Goal: Contribute content: Contribute content

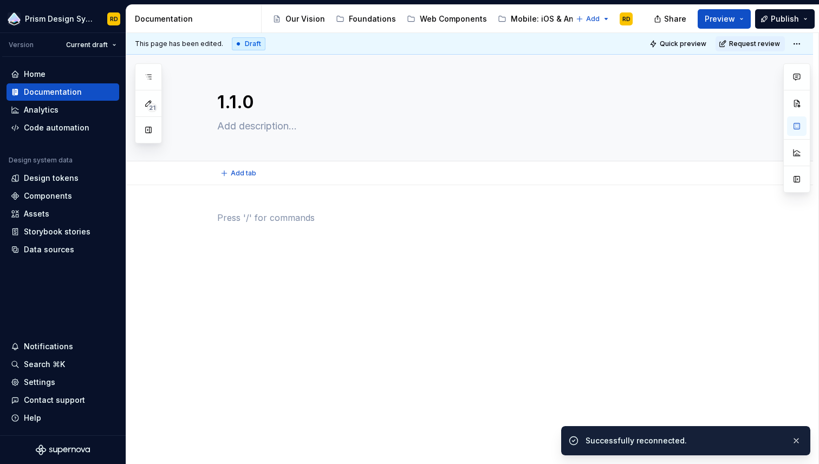
type textarea "*"
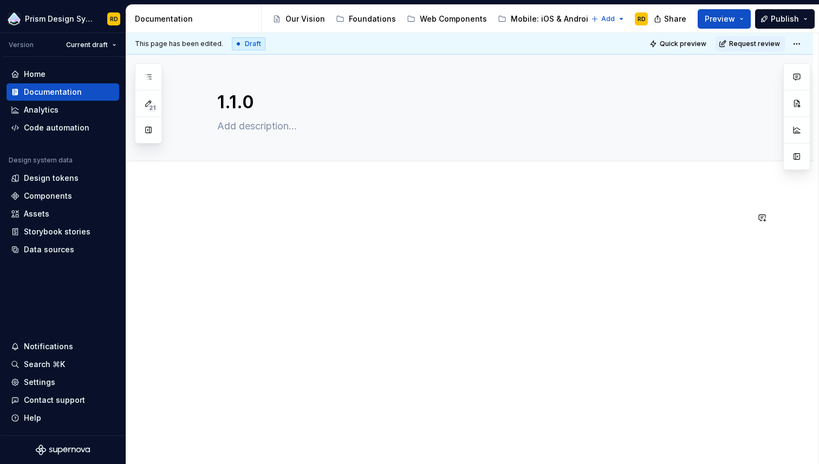
click at [275, 197] on div at bounding box center [469, 294] width 687 height 219
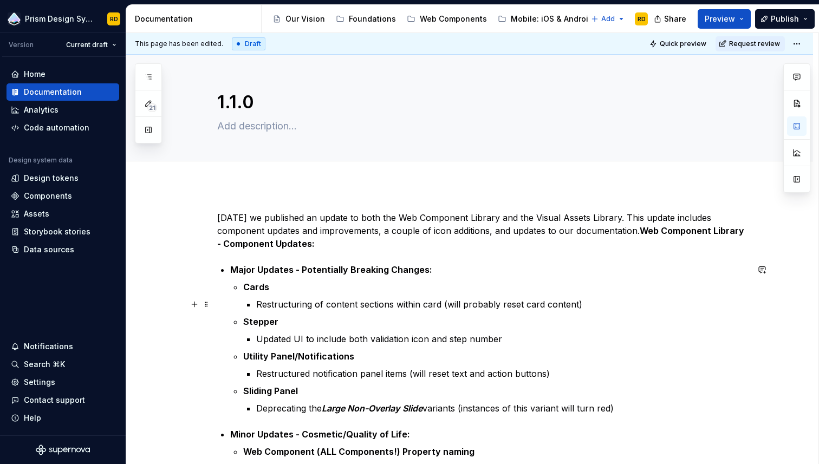
click at [220, 243] on strong "Web Component Library - Component Updates:" at bounding box center [481, 237] width 529 height 24
click at [640, 231] on div "Today we published an update to both the Web Component Library and the Visual A…" at bounding box center [482, 473] width 531 height 524
type textarea "*"
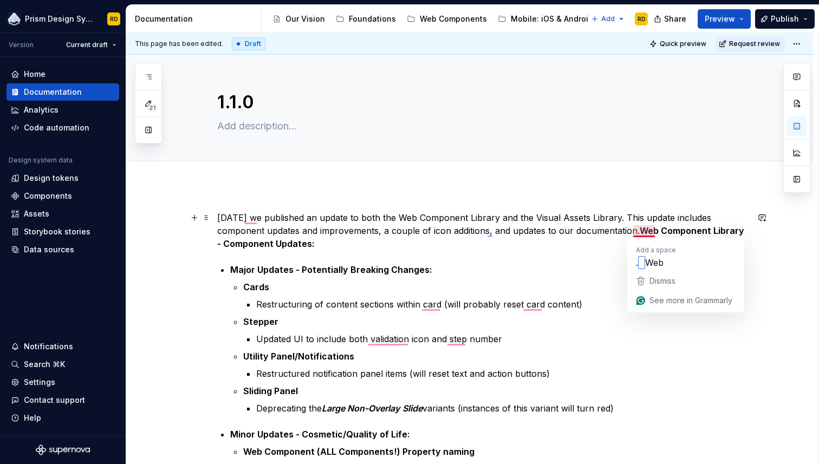
click at [640, 231] on strong "Web Component Library - Component Updates:" at bounding box center [481, 237] width 529 height 24
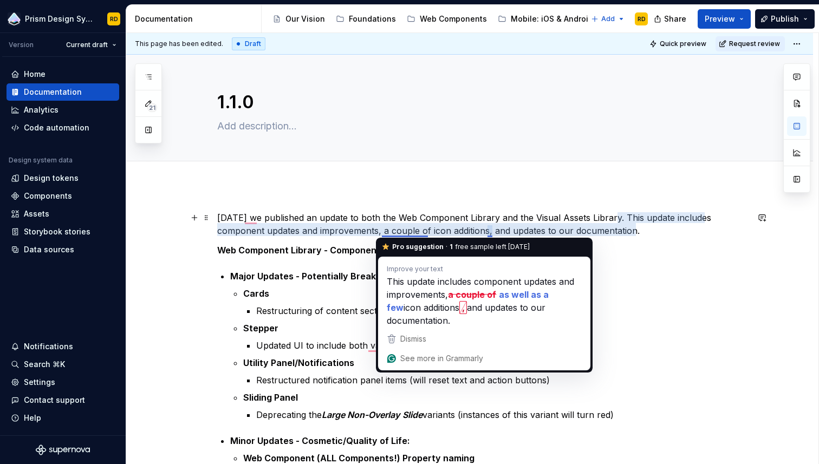
click at [408, 231] on p "Today we published an update to both the Web Component Library and the Visual A…" at bounding box center [482, 224] width 531 height 26
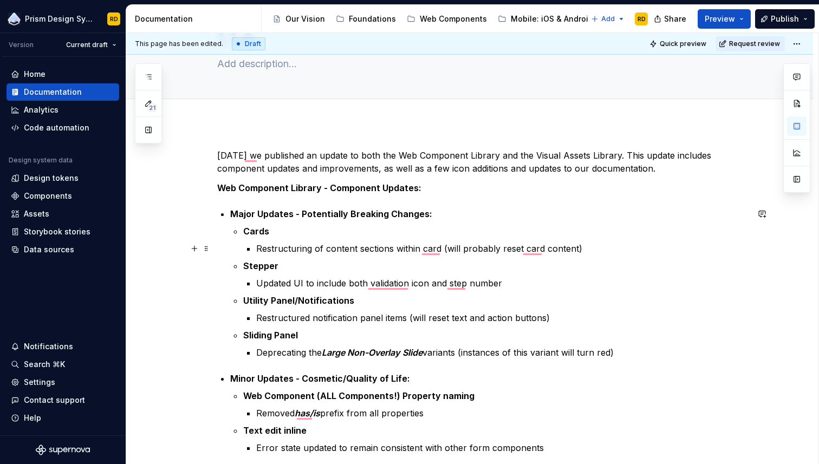
click at [436, 250] on p "Restructuring of content sections within card (will probably reset card content)" at bounding box center [502, 248] width 492 height 13
click at [433, 251] on p "Restructuring of content sections within card (will probably reset card content)" at bounding box center [502, 248] width 492 height 13
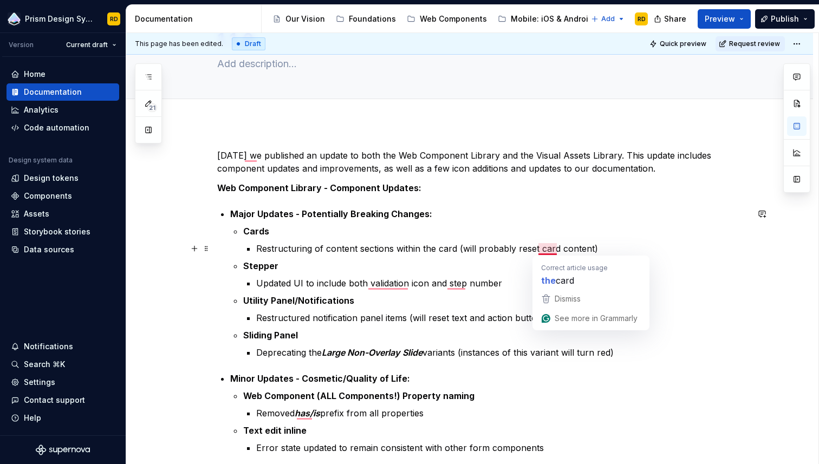
click at [551, 248] on p "Restructuring of content sections within the card (will probably reset card con…" at bounding box center [502, 248] width 492 height 13
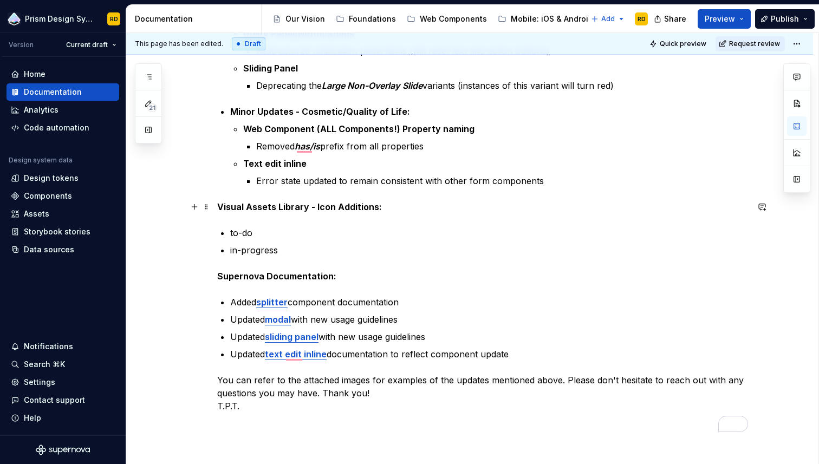
scroll to position [337, 0]
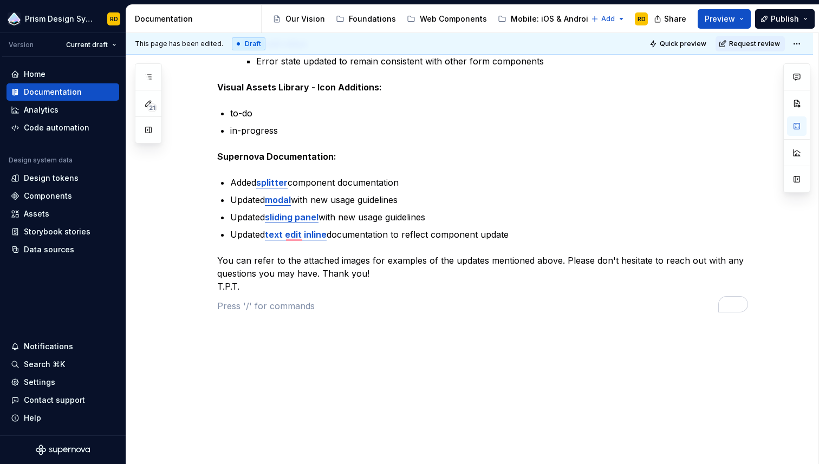
click at [246, 321] on div "Today, we published an update to both the Web Component Library and the Visual …" at bounding box center [482, 43] width 531 height 563
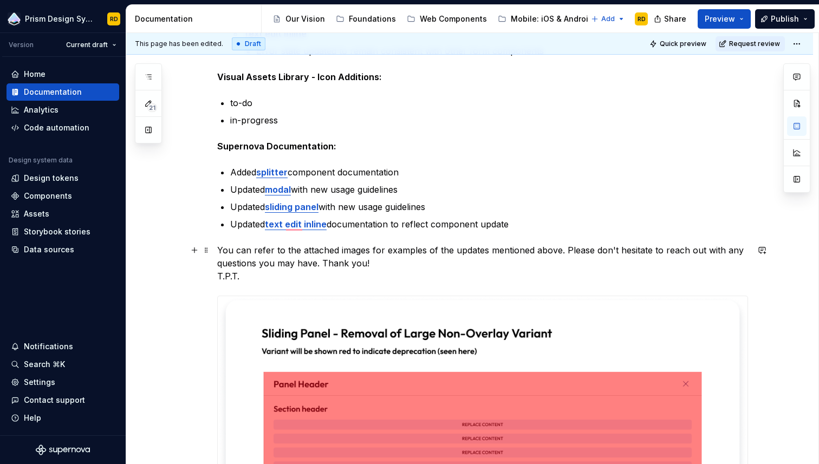
click at [254, 276] on p "You can refer to the attached images for examples of the updates mentioned abov…" at bounding box center [482, 263] width 531 height 39
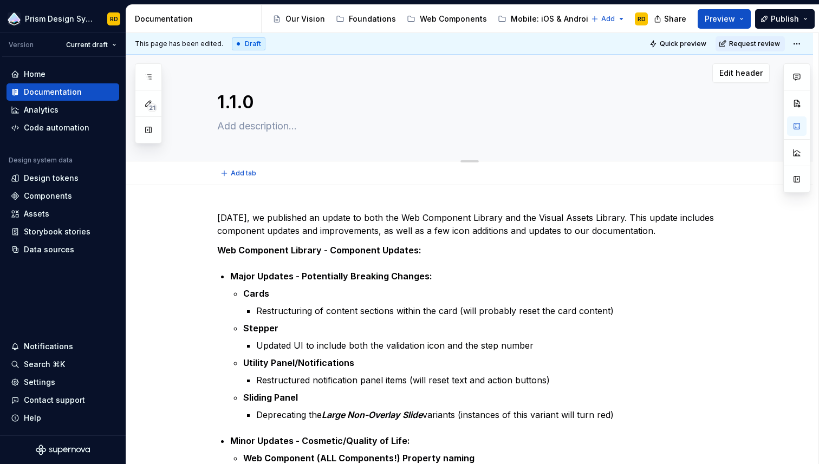
click at [252, 129] on textarea at bounding box center [480, 126] width 531 height 17
type textarea "*"
type textarea "A"
type textarea "*"
type textarea "Au"
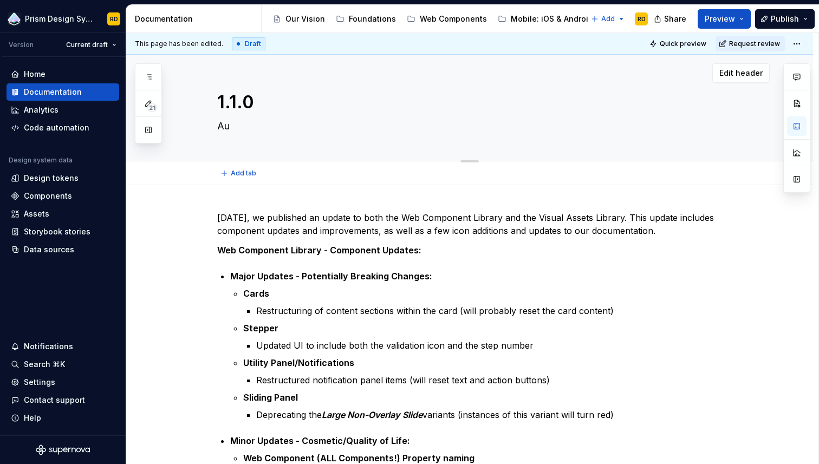
type textarea "*"
type textarea "Aug"
type textarea "*"
type textarea "Aug"
type textarea "*"
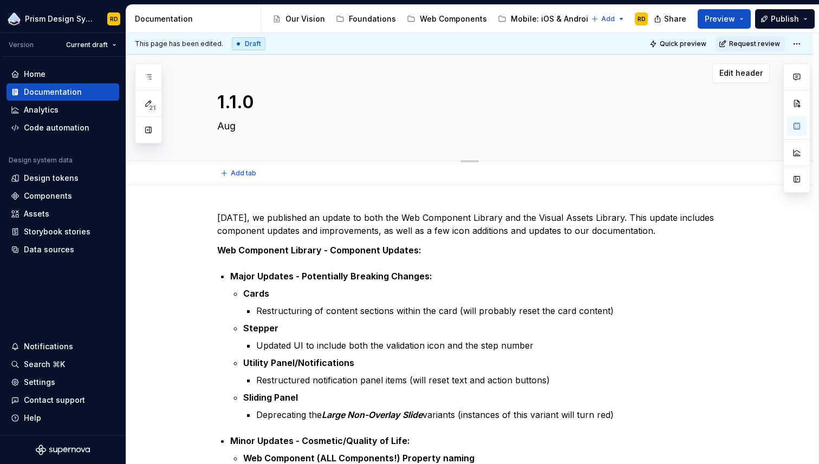
type textarea "Aug 7"
type textarea "*"
type textarea "Aug 7"
type textarea "*"
type textarea "Aug 7 2"
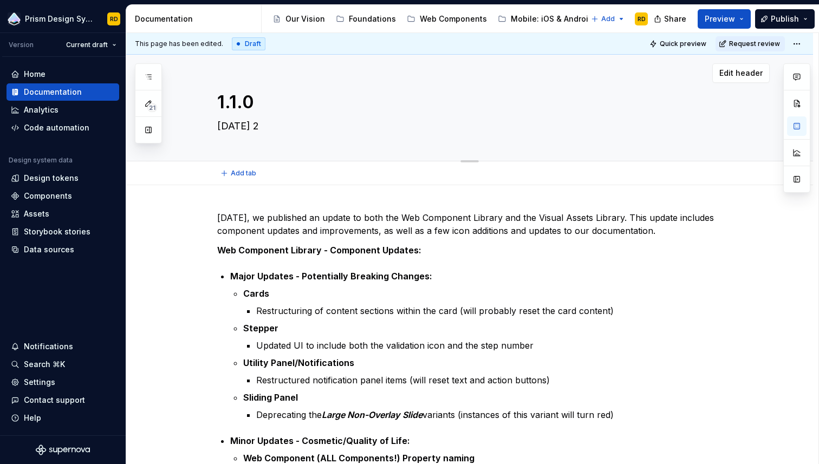
type textarea "*"
type textarea "Aug 7 20"
type textarea "*"
type textarea "Aug 7 202"
type textarea "*"
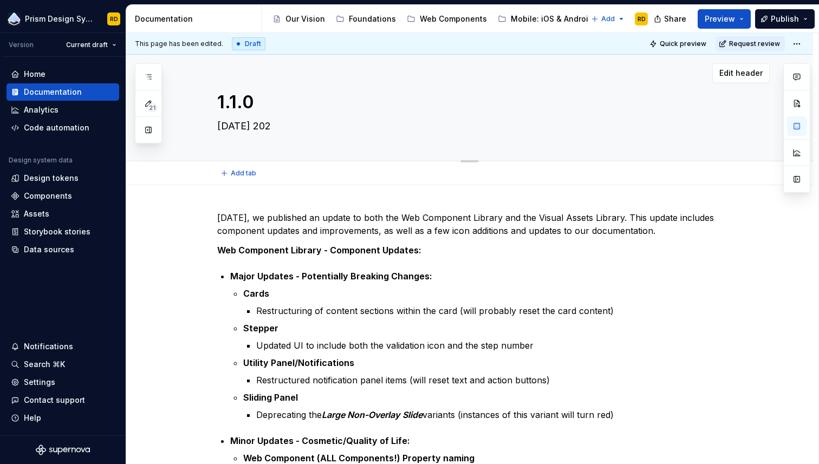
type textarea "Aug 7 2025"
type textarea "*"
type textarea "Aug 7, 2025"
type textarea "*"
type textarea "Aug 7, 2025"
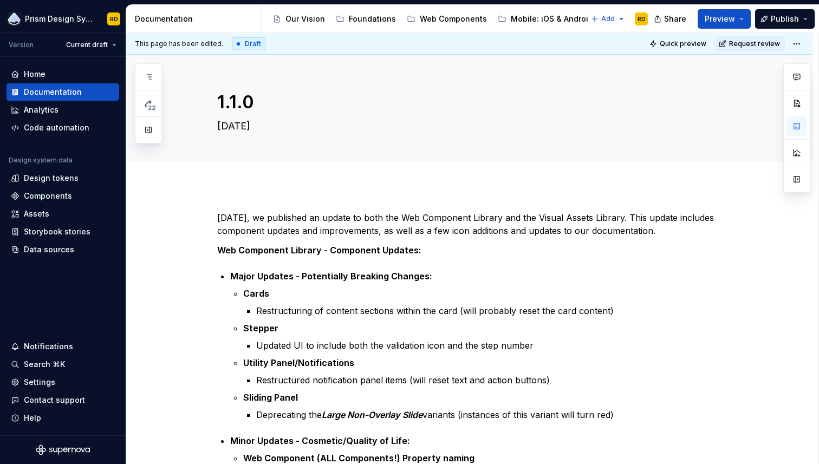
type textarea "*"
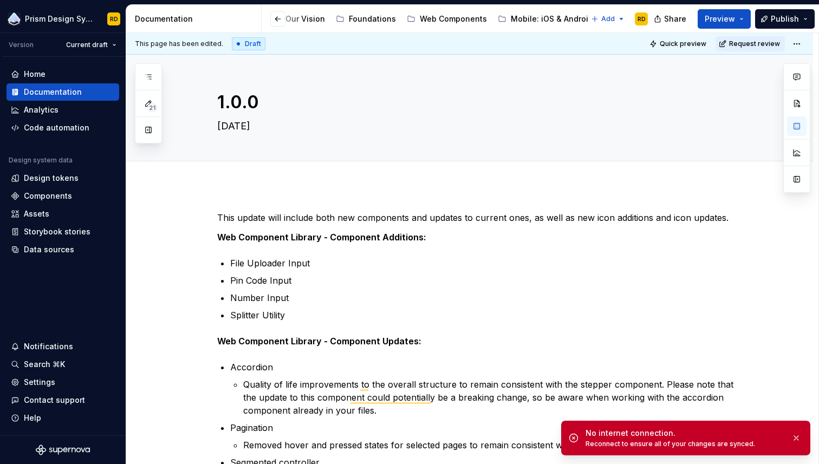
scroll to position [0, 248]
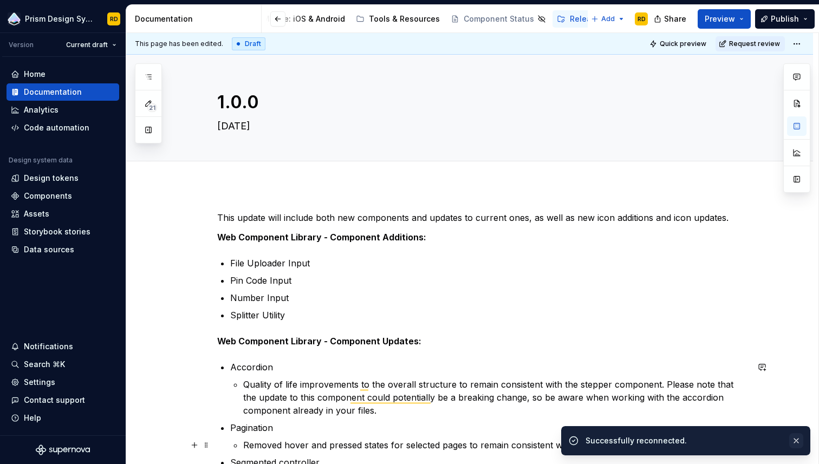
click at [797, 441] on button "button" at bounding box center [796, 440] width 14 height 15
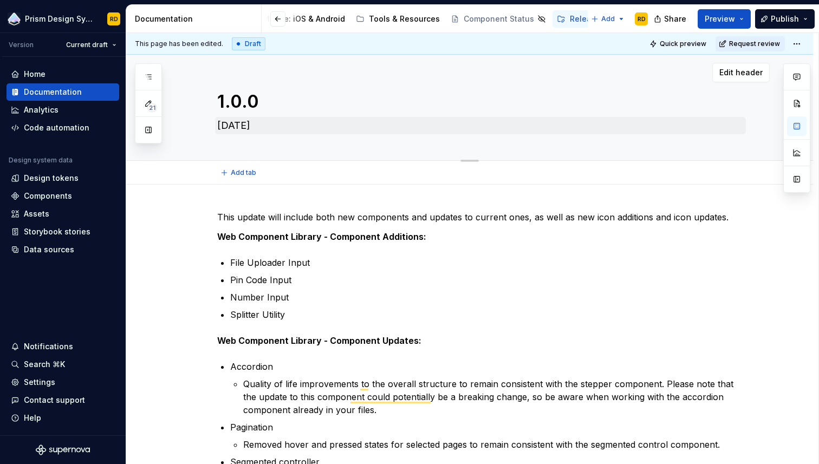
scroll to position [0, 0]
type textarea "*"
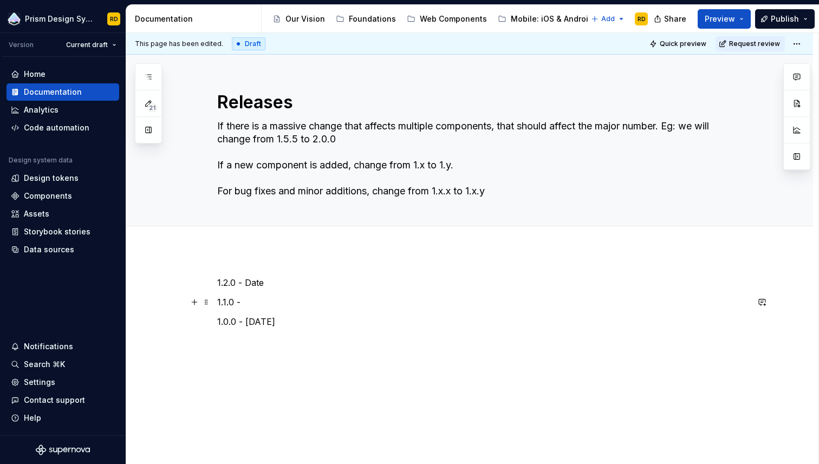
click at [273, 301] on p "1.1.0 -" at bounding box center [482, 302] width 531 height 13
click at [258, 282] on p "1.2.0 - Date" at bounding box center [482, 282] width 531 height 13
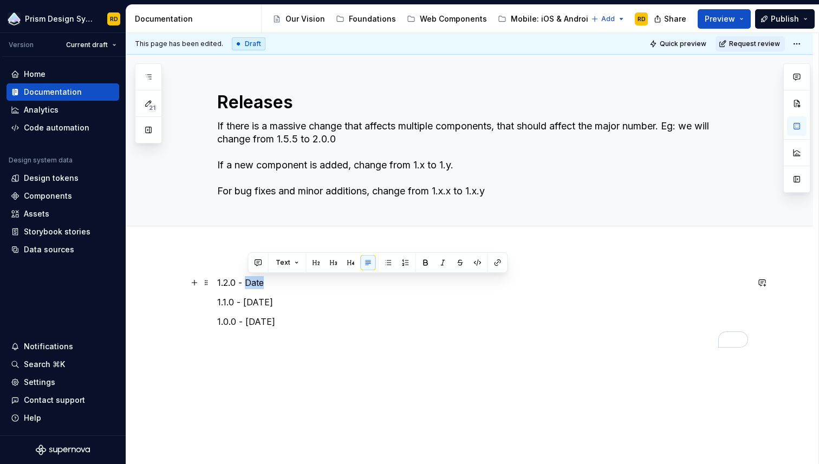
click at [258, 282] on p "1.2.0 - Date" at bounding box center [482, 282] width 531 height 13
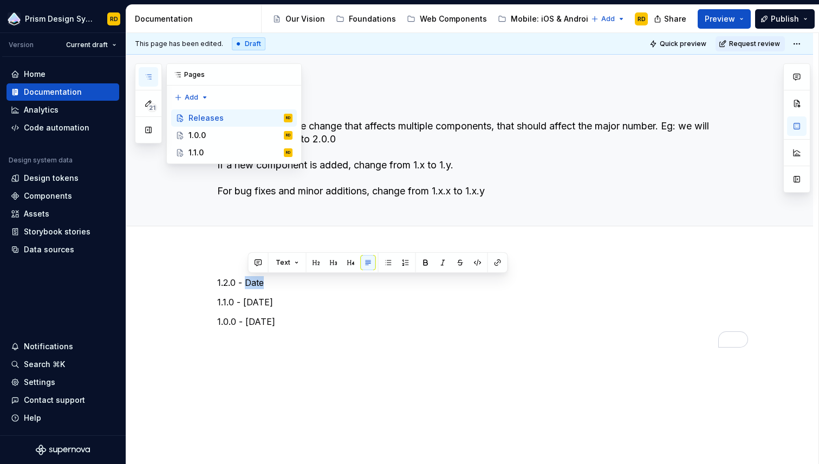
click at [150, 73] on icon "button" at bounding box center [148, 77] width 9 height 9
click at [203, 96] on div "21 Pages Add Accessibility guide for tree Page tree. Navigate the tree with the…" at bounding box center [218, 113] width 167 height 101
click at [203, 119] on div "New page" at bounding box center [226, 118] width 70 height 11
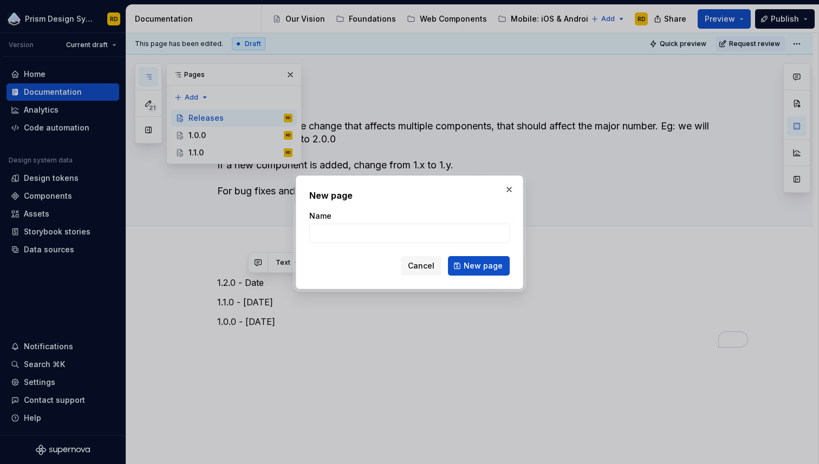
type textarea "*"
type input "1.2.0"
click at [482, 263] on span "New page" at bounding box center [483, 265] width 39 height 11
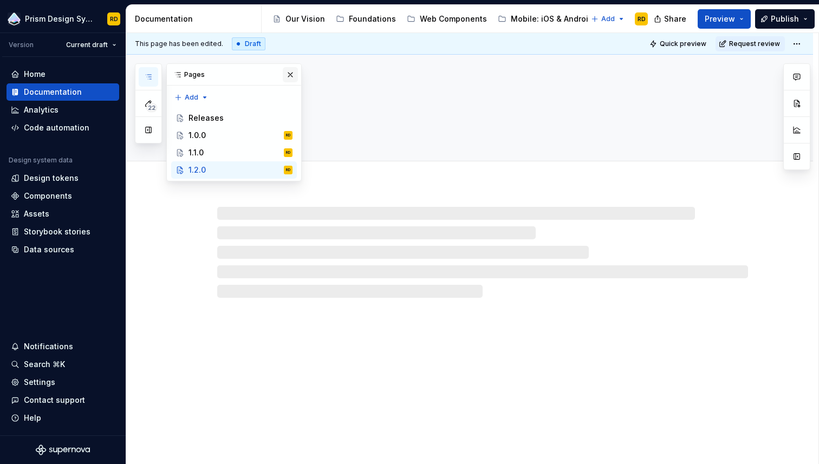
click at [292, 75] on button "button" at bounding box center [290, 74] width 15 height 15
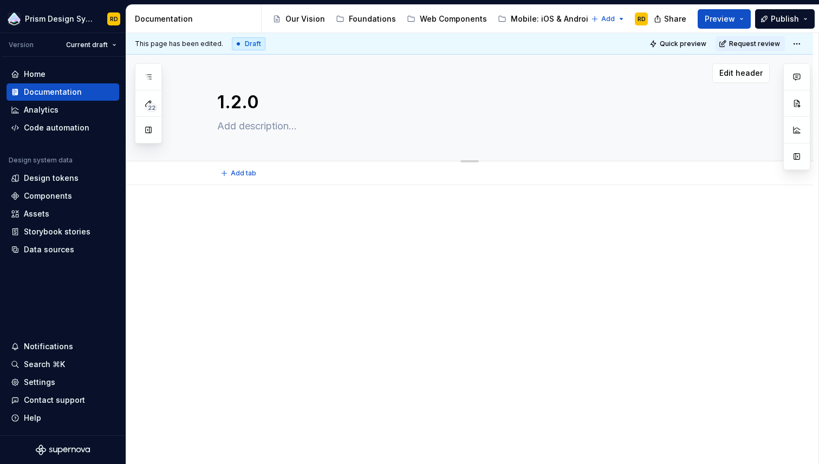
click at [266, 129] on textarea at bounding box center [480, 126] width 531 height 17
type textarea "*"
type textarea "Aug"
type textarea "*"
type textarea "Aug"
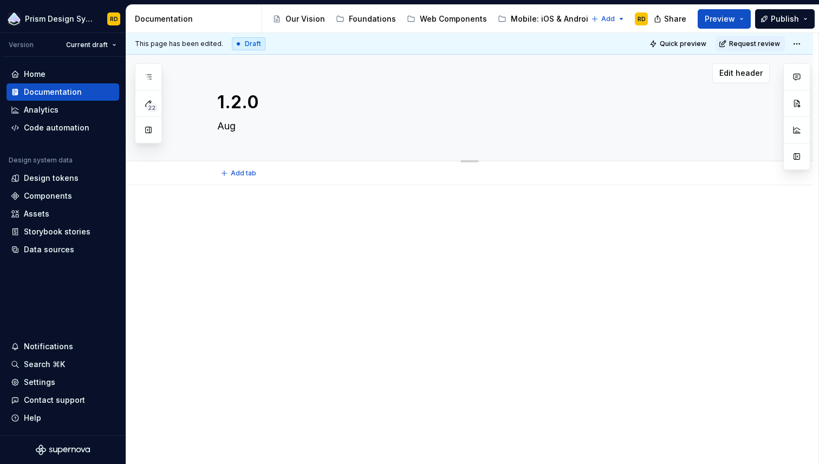
type textarea "*"
type textarea "Aug 2"
type textarea "*"
type textarea "Aug 21"
type textarea "*"
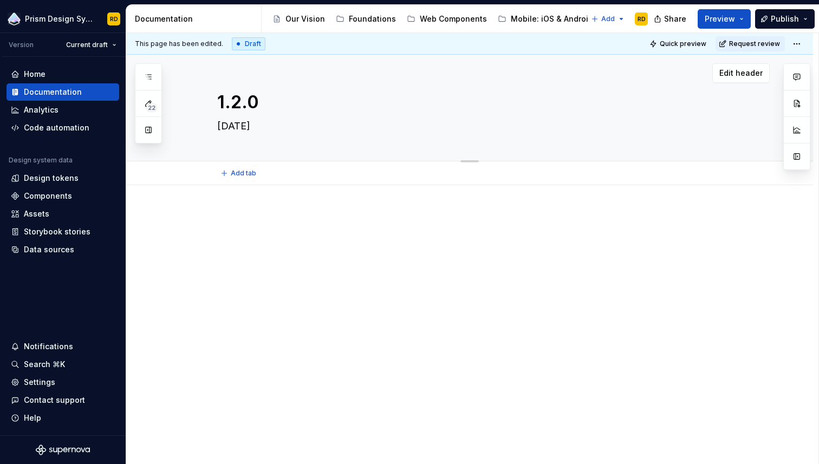
type textarea "Aug 21"
type textarea "*"
type textarea "Aug 21 2"
type textarea "*"
type textarea "Aug 21 20"
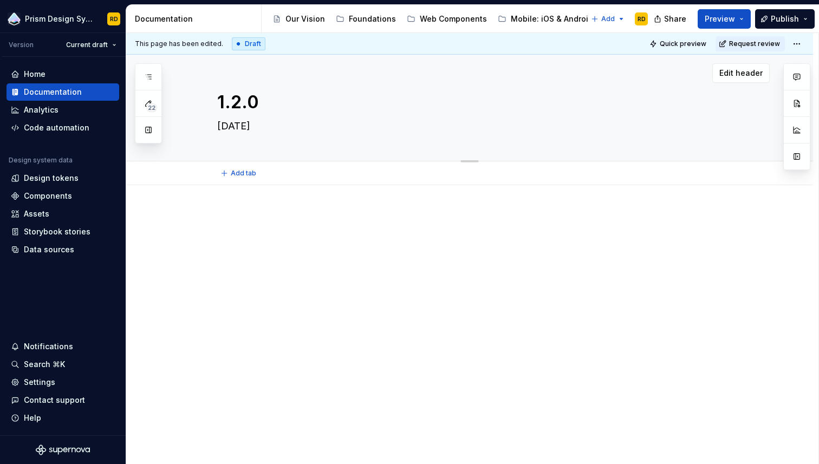
type textarea "*"
type textarea "Aug 21 202"
type textarea "*"
type textarea "Aug 21 2025"
type textarea "*"
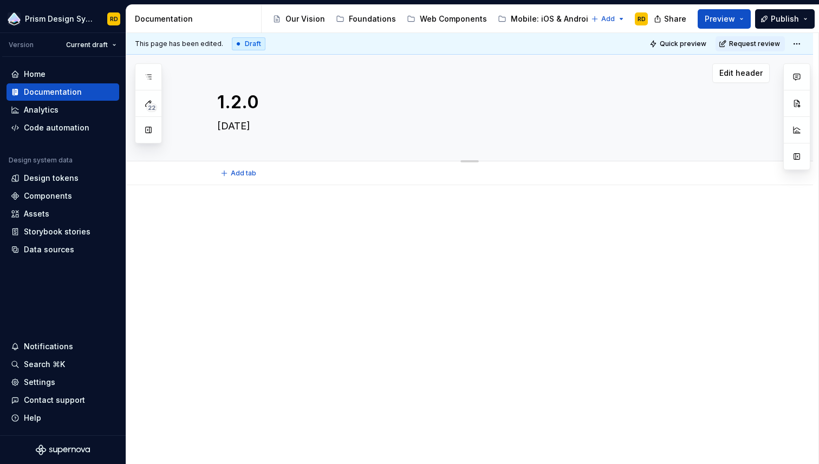
type textarea "Aug 21, 2025"
type textarea "*"
type textarea "Aug 21, 2025"
click at [242, 212] on p at bounding box center [482, 217] width 531 height 13
click at [280, 220] on p "To enrich screen reader interactions, please activate Accessibility in Grammarl…" at bounding box center [482, 217] width 531 height 13
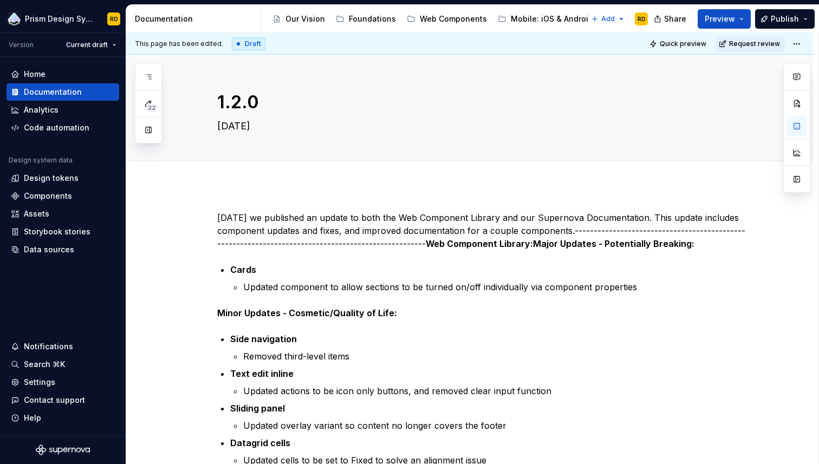
type textarea "*"
click at [446, 244] on strong "Web Component Library:Major Updates - Potentially Breaking:" at bounding box center [560, 243] width 269 height 11
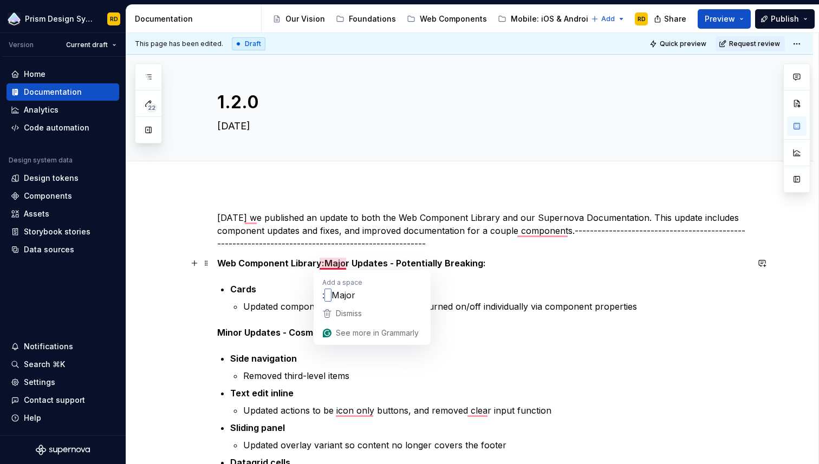
click at [325, 264] on strong "Web Component Library:Major Updates - Potentially Breaking:" at bounding box center [351, 263] width 269 height 11
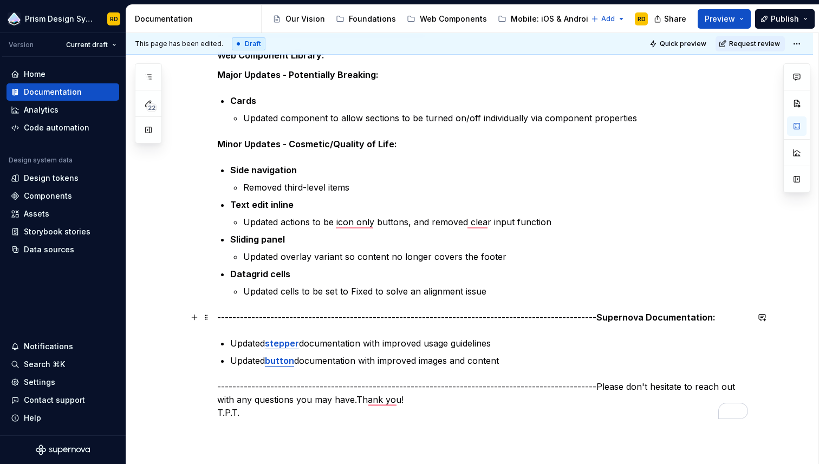
click at [621, 317] on strong "Supernova Documentation:" at bounding box center [655, 317] width 119 height 11
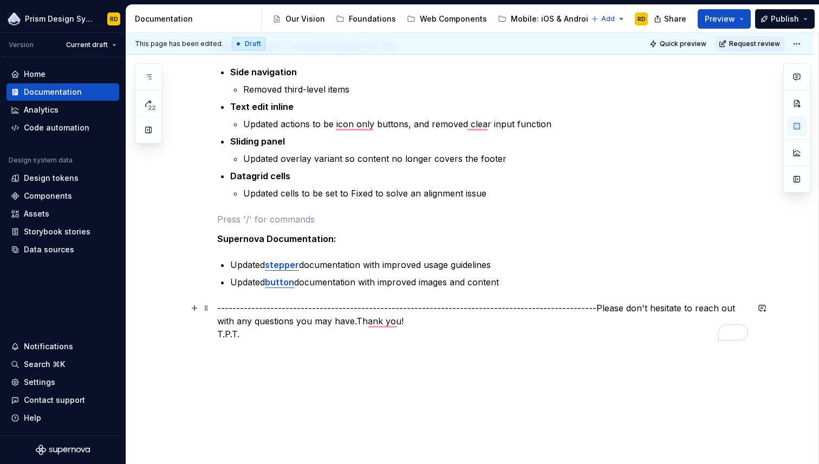
click at [618, 310] on p "-------------------------------------------------------------------------------…" at bounding box center [482, 321] width 531 height 39
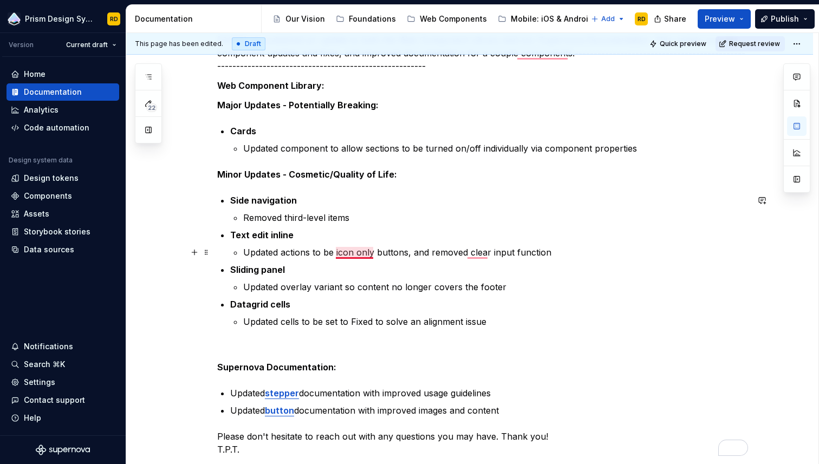
click at [356, 253] on p "Updated actions to be icon only buttons, and removed clear input function" at bounding box center [495, 252] width 505 height 13
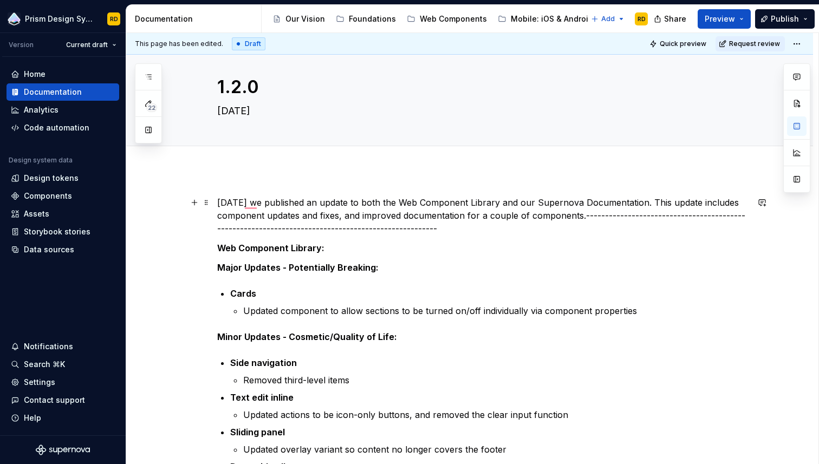
click at [585, 217] on p "Today we published an update to both the Web Component Library and our Supernov…" at bounding box center [482, 215] width 531 height 39
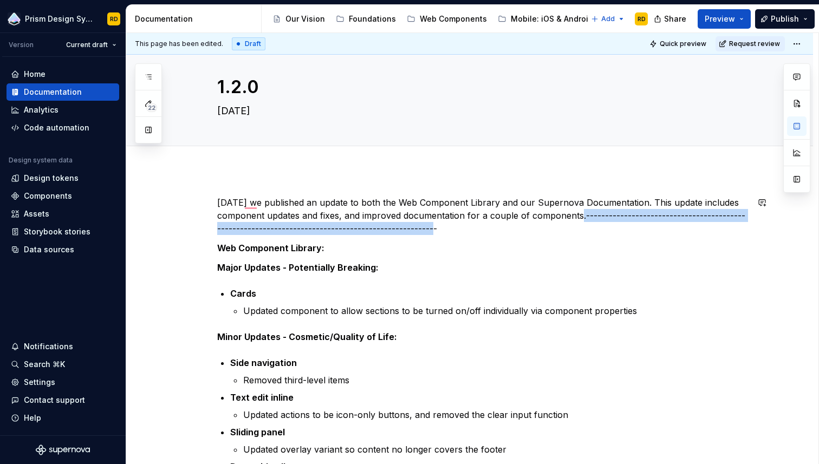
click at [466, 230] on p "Today we published an update to both the Web Component Library and our Supernov…" at bounding box center [482, 215] width 531 height 39
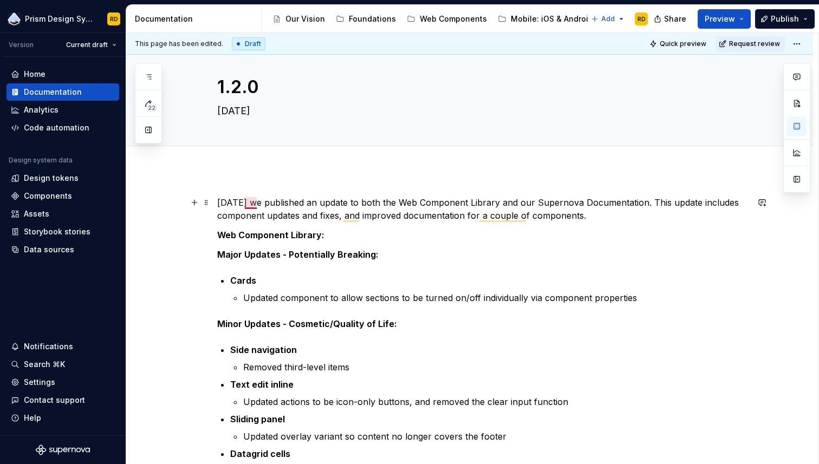
click at [256, 204] on p "Today we published an update to both the Web Component Library and our Supernov…" at bounding box center [482, 209] width 531 height 26
click at [335, 232] on p "Web Component Library:" at bounding box center [482, 235] width 531 height 13
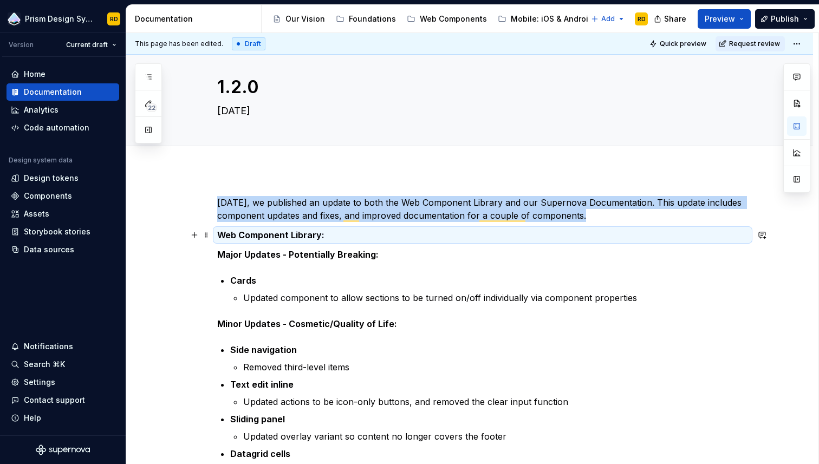
click at [331, 236] on p "Web Component Library:" at bounding box center [482, 235] width 531 height 13
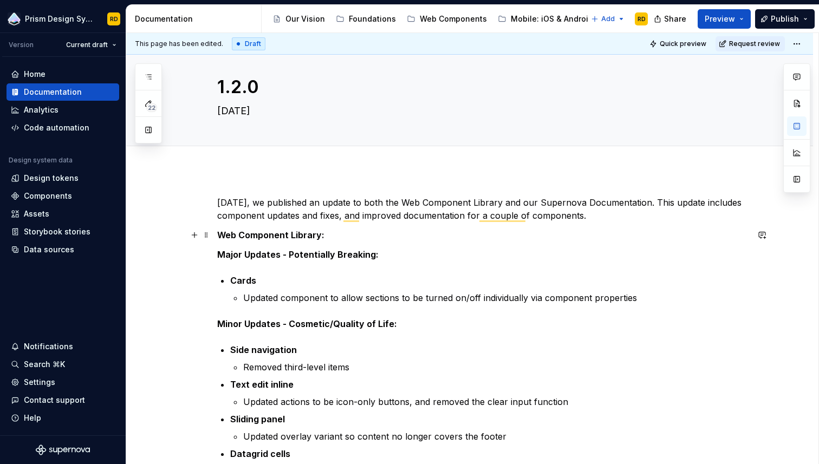
click at [335, 233] on p "Web Component Library:" at bounding box center [482, 235] width 531 height 13
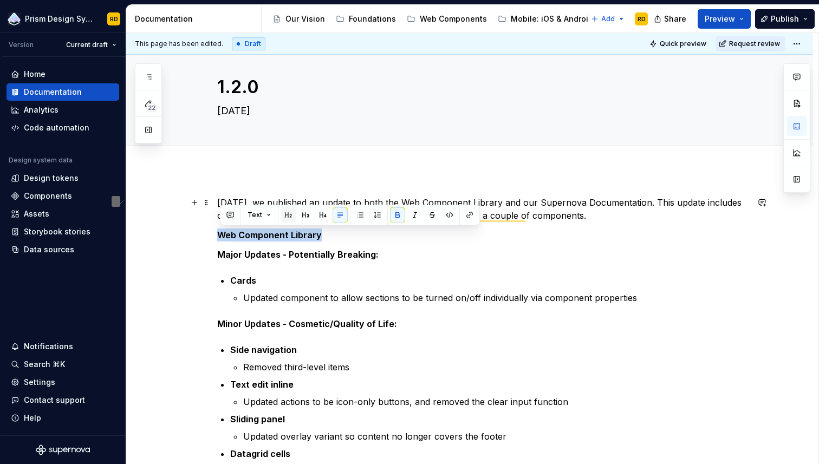
click at [288, 215] on button "button" at bounding box center [288, 214] width 15 height 15
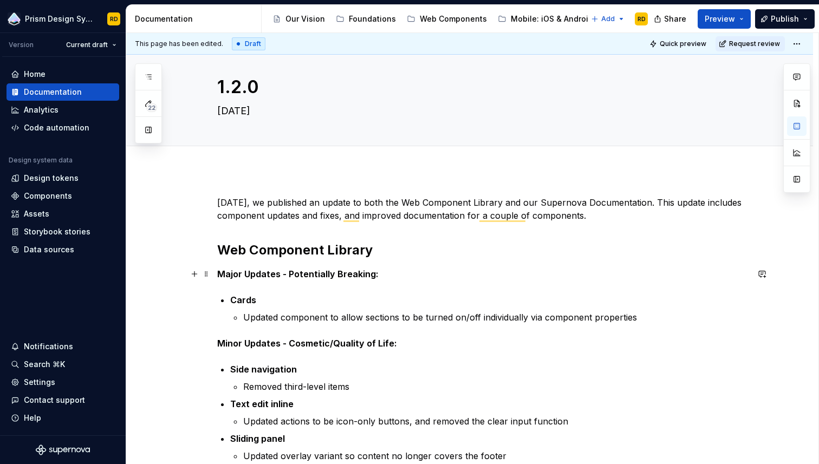
click at [395, 276] on p "Major Updates - Potentially Breaking:" at bounding box center [482, 274] width 531 height 13
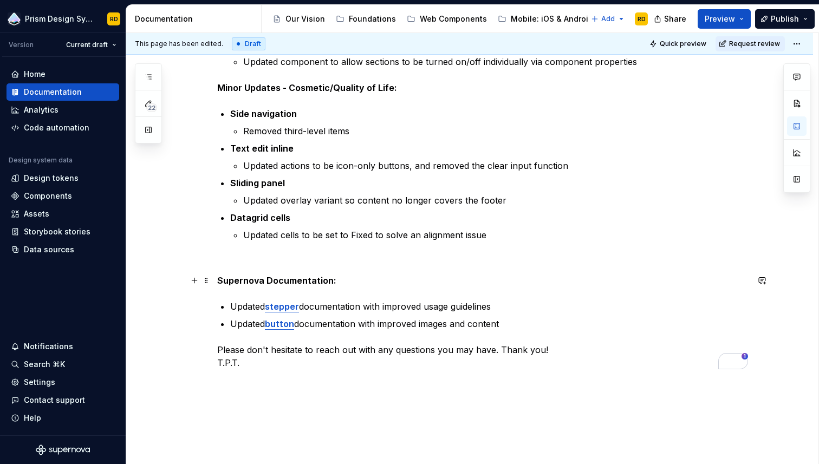
click at [343, 282] on p "Supernova Documentation:" at bounding box center [482, 280] width 531 height 13
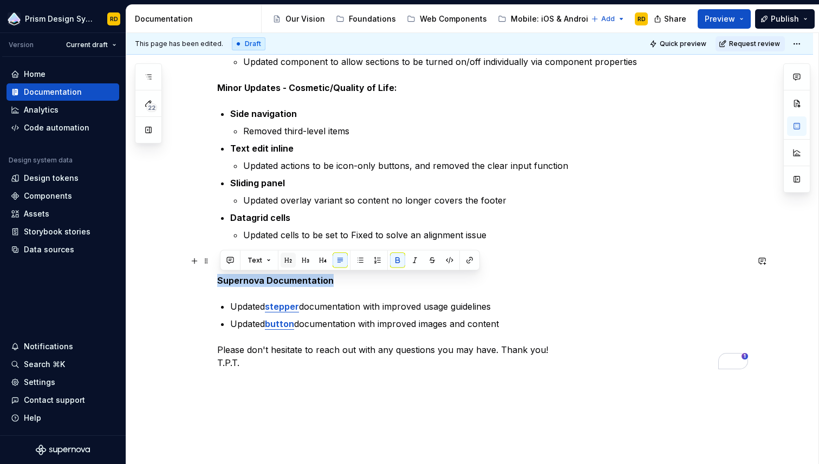
click at [292, 260] on button "button" at bounding box center [288, 260] width 15 height 15
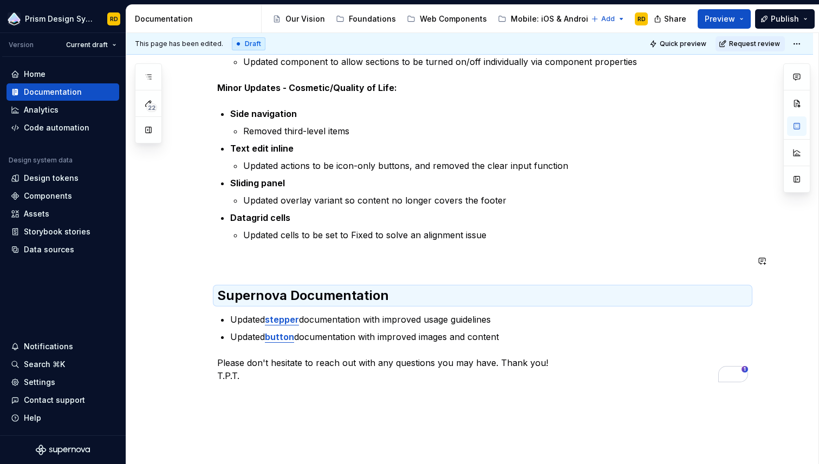
click at [401, 265] on p "To enrich screen reader interactions, please activate Accessibility in Grammarl…" at bounding box center [482, 261] width 531 height 13
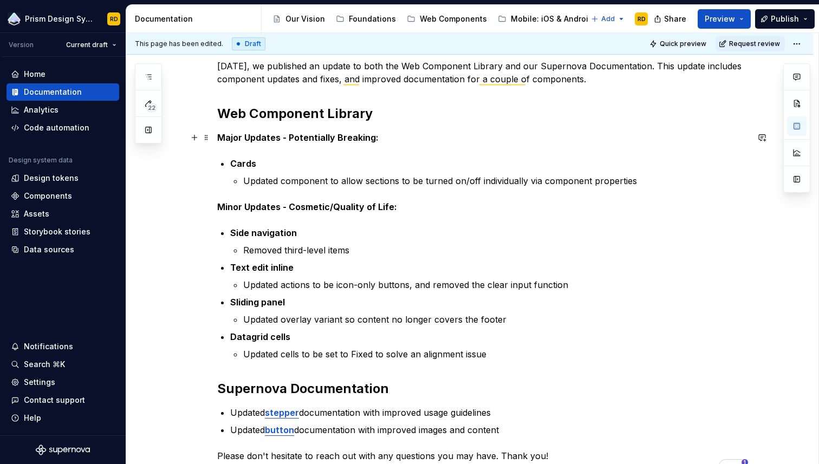
click at [247, 137] on strong "Major Updates - Potentially Breaking:" at bounding box center [297, 137] width 161 height 11
click at [383, 140] on p "Major Updates - Potentially Breaking" at bounding box center [482, 137] width 531 height 13
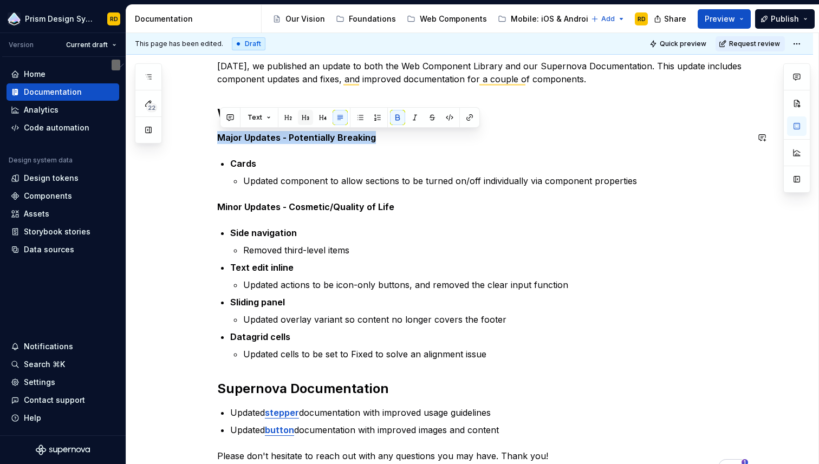
click at [301, 123] on button "button" at bounding box center [305, 117] width 15 height 15
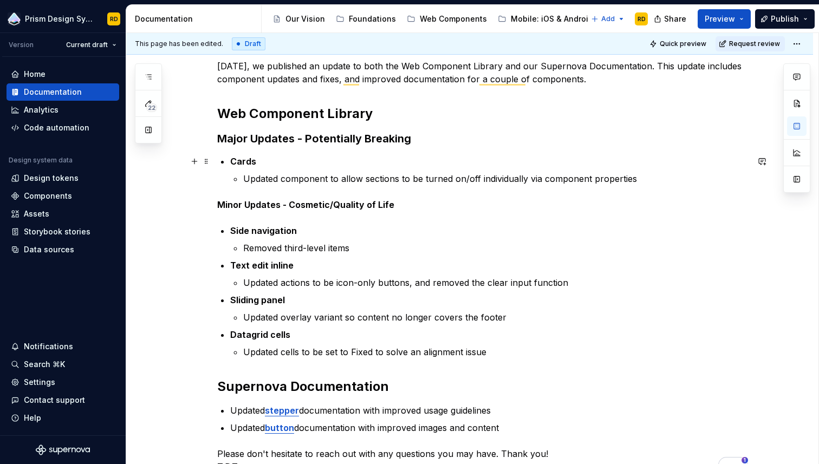
click at [366, 166] on p "Cards" at bounding box center [489, 161] width 518 height 13
click at [392, 207] on p "Minor Updates - Cosmetic/Quality of Life" at bounding box center [482, 204] width 531 height 13
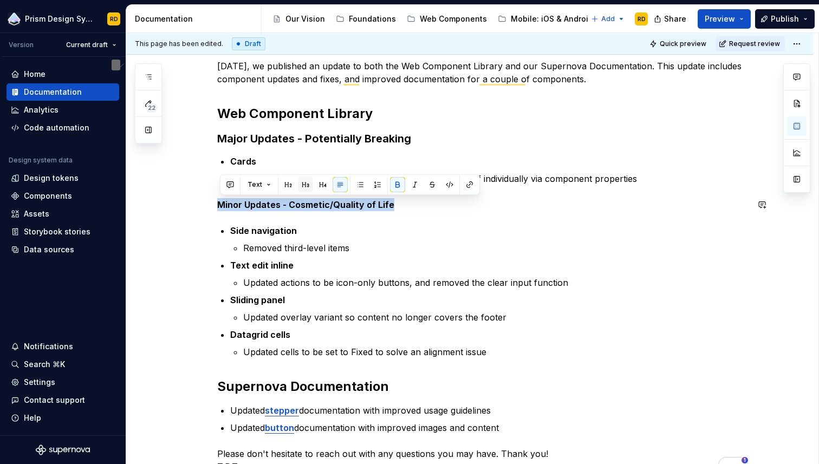
click at [308, 186] on button "button" at bounding box center [305, 184] width 15 height 15
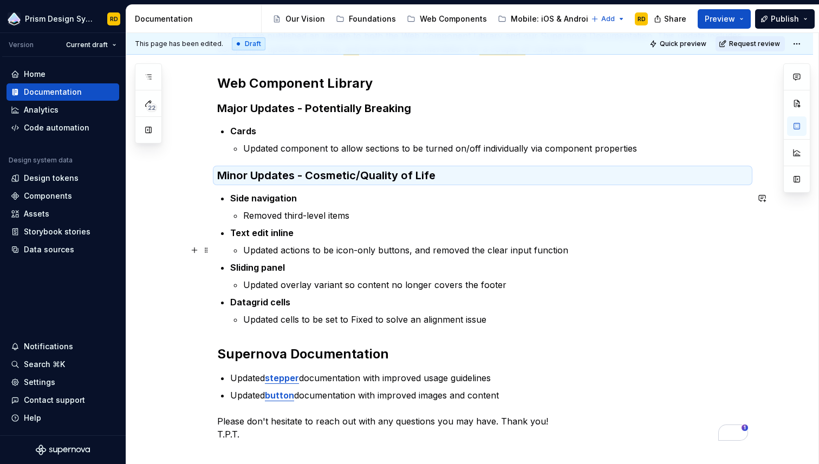
click at [375, 250] on p "Updated actions to be icon-only buttons, and removed the clear input function" at bounding box center [495, 250] width 505 height 13
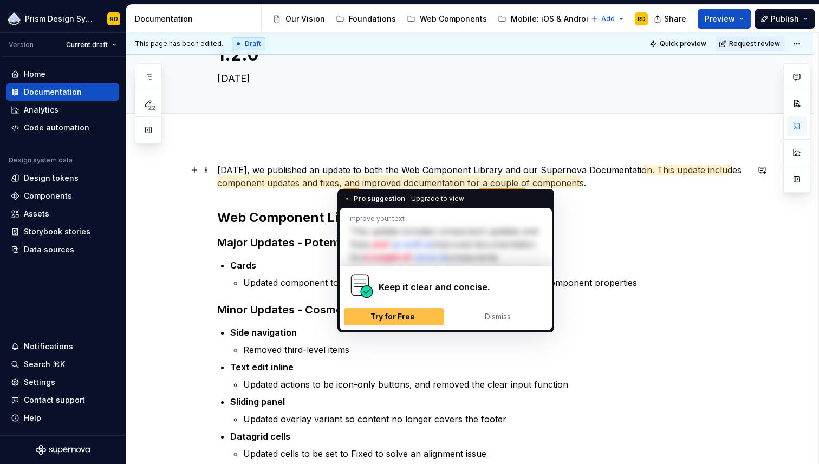
click at [352, 185] on p "Today, we published an update to both the Web Component Library and our Superno…" at bounding box center [482, 177] width 531 height 26
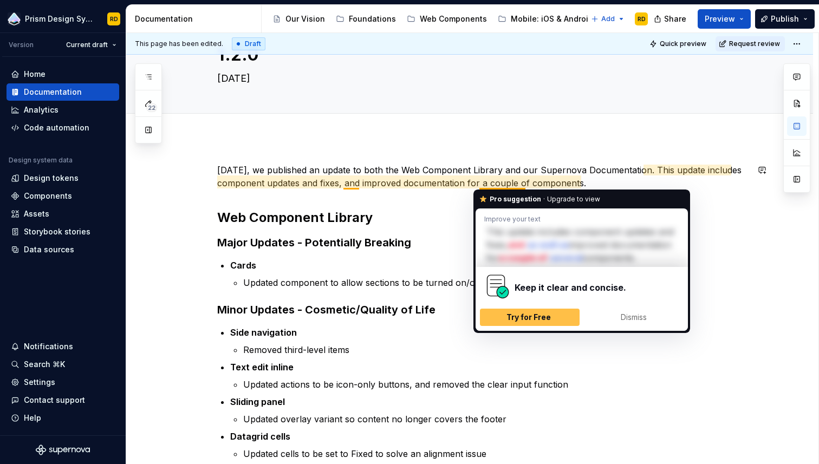
click at [586, 160] on div "Today, we published an update to both the Web Component Library and our Superno…" at bounding box center [469, 433] width 687 height 590
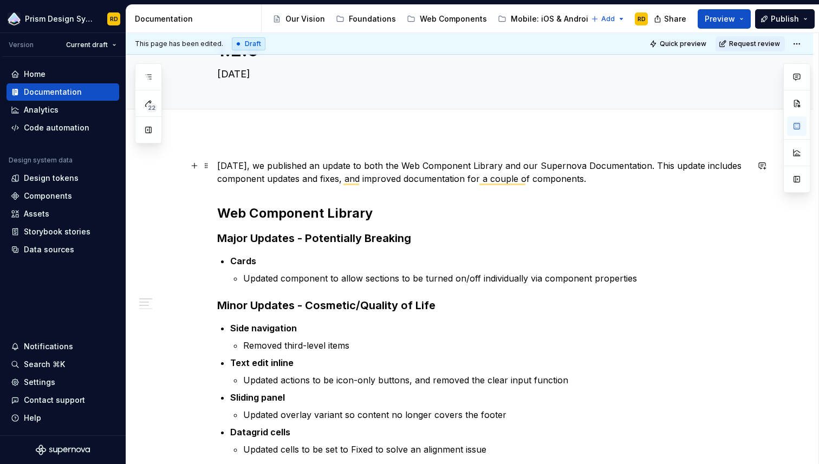
click at [286, 165] on p "Today, we published an update to both the Web Component Library and our Superno…" at bounding box center [482, 172] width 531 height 26
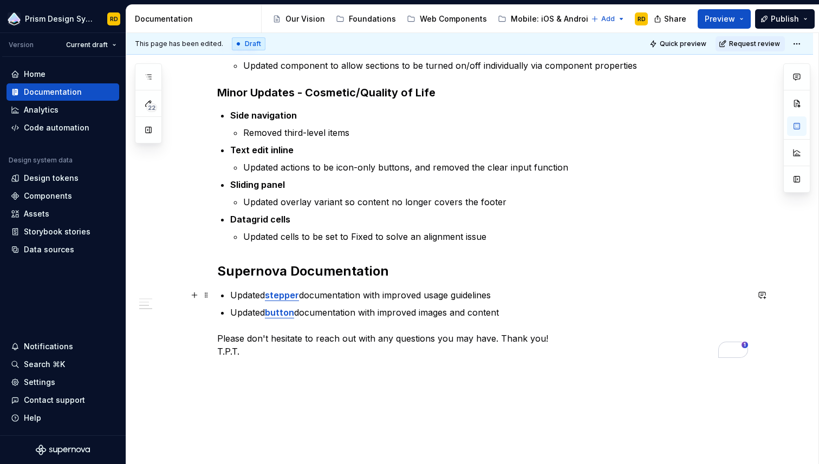
click at [286, 296] on strong "stepper" at bounding box center [282, 295] width 34 height 11
click at [287, 297] on strong "stepper" at bounding box center [282, 295] width 34 height 11
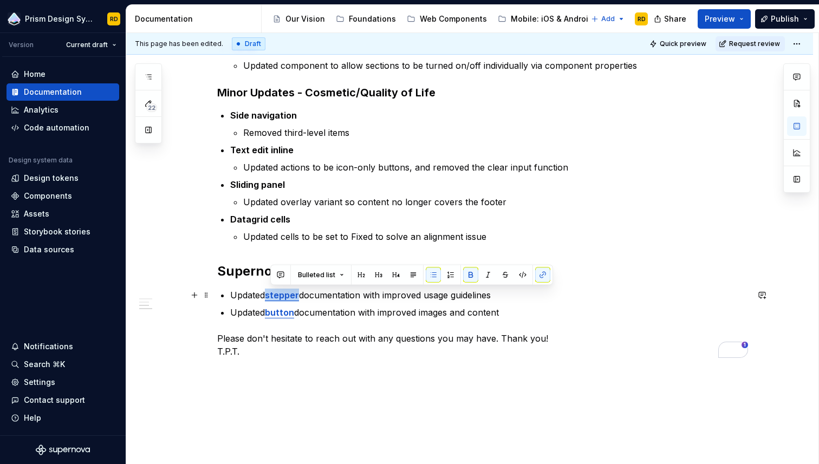
click at [287, 297] on strong "stepper" at bounding box center [282, 295] width 34 height 11
click at [540, 277] on button "button" at bounding box center [542, 275] width 15 height 15
click at [542, 273] on button "button" at bounding box center [542, 275] width 15 height 15
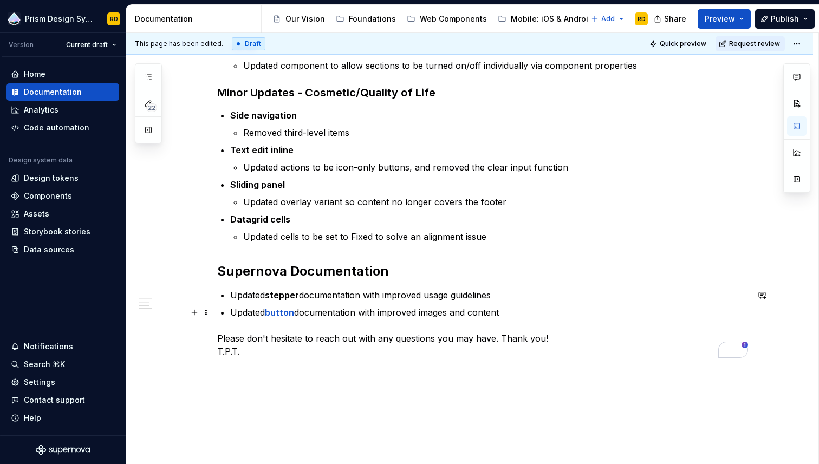
click at [402, 306] on p "Updated button documentation with improved images and content" at bounding box center [489, 312] width 518 height 13
click at [279, 301] on p "Updated stepper documentation with improved usage guidelines" at bounding box center [489, 295] width 518 height 13
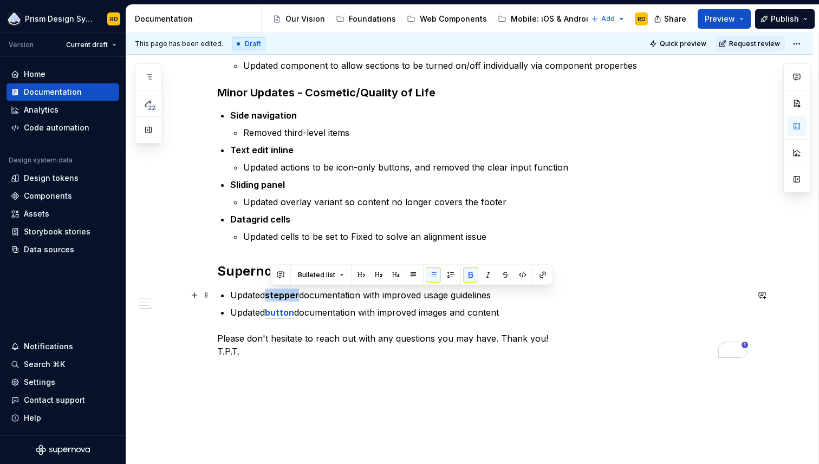
click at [279, 301] on p "Updated stepper documentation with improved usage guidelines" at bounding box center [489, 295] width 518 height 13
click at [544, 275] on button "button" at bounding box center [542, 275] width 15 height 15
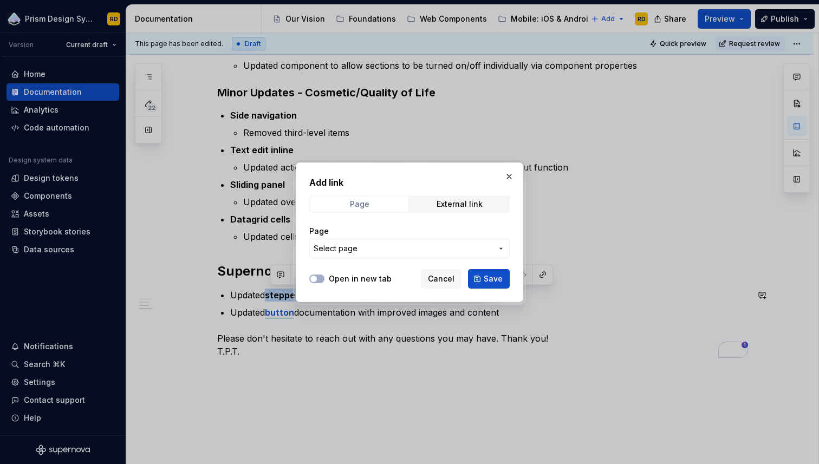
click at [369, 202] on span "Page" at bounding box center [359, 204] width 98 height 15
click at [375, 249] on span "Select page" at bounding box center [403, 248] width 179 height 11
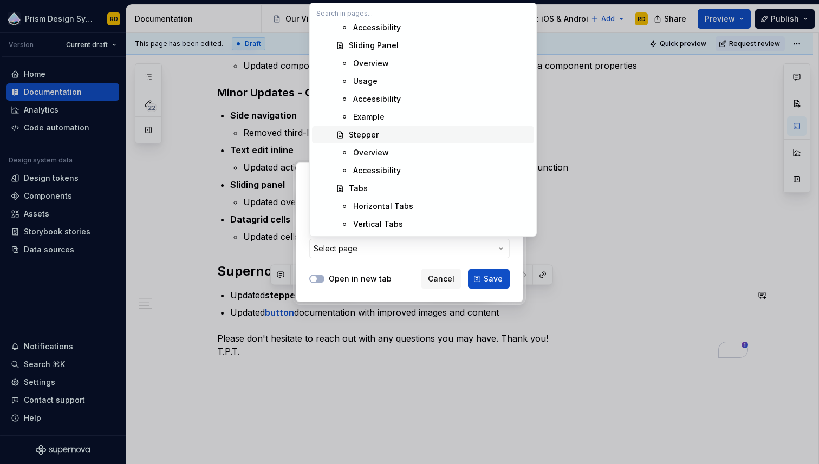
click at [363, 135] on div "Stepper" at bounding box center [364, 134] width 30 height 11
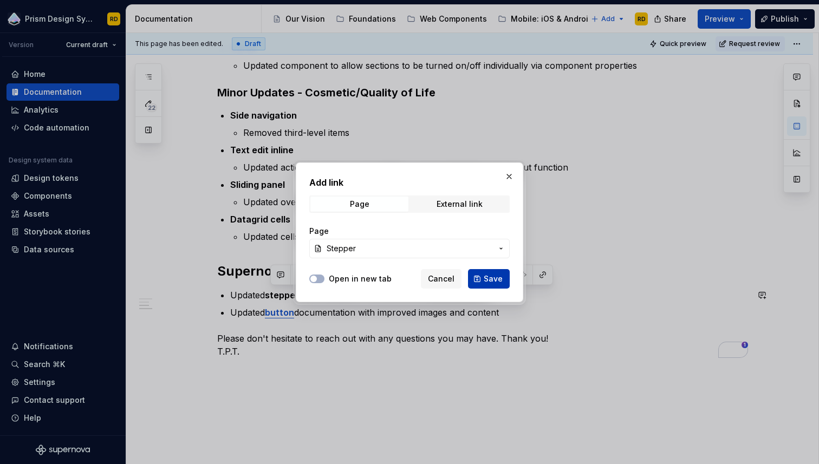
click at [489, 278] on span "Save" at bounding box center [493, 278] width 19 height 11
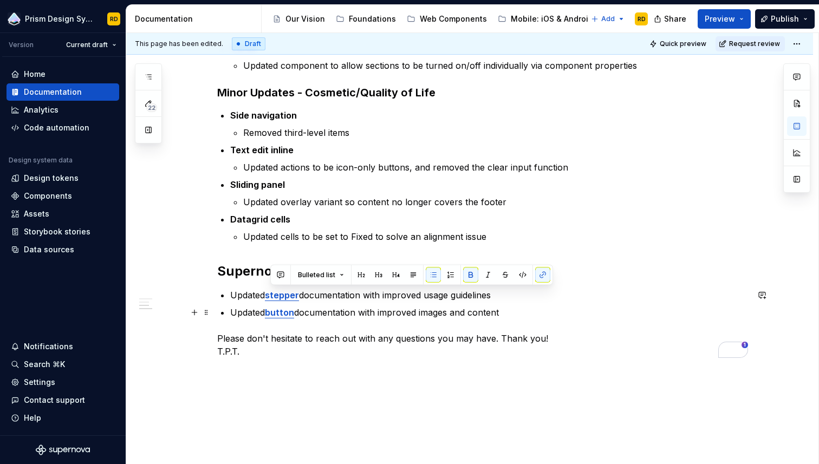
click at [310, 314] on p "Updated button documentation with improved images and content" at bounding box center [489, 312] width 518 height 13
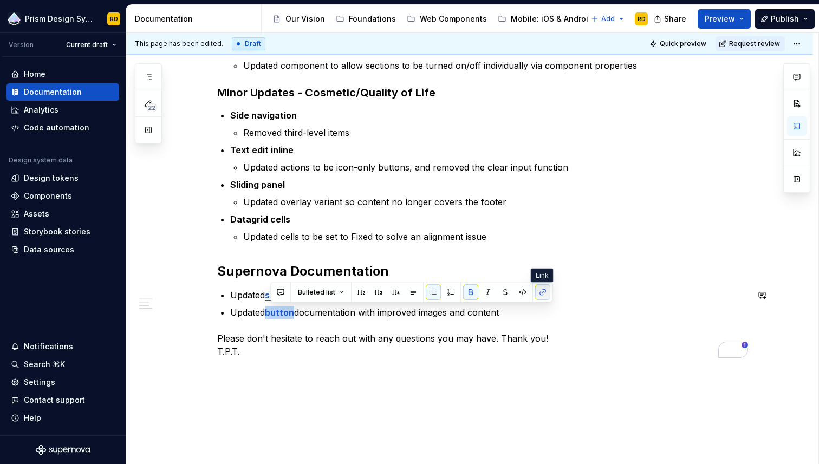
click at [542, 292] on button "button" at bounding box center [542, 292] width 15 height 15
click at [544, 293] on button "button" at bounding box center [542, 292] width 15 height 15
click at [540, 314] on p "Updated button documentation with improved images and content" at bounding box center [489, 312] width 518 height 13
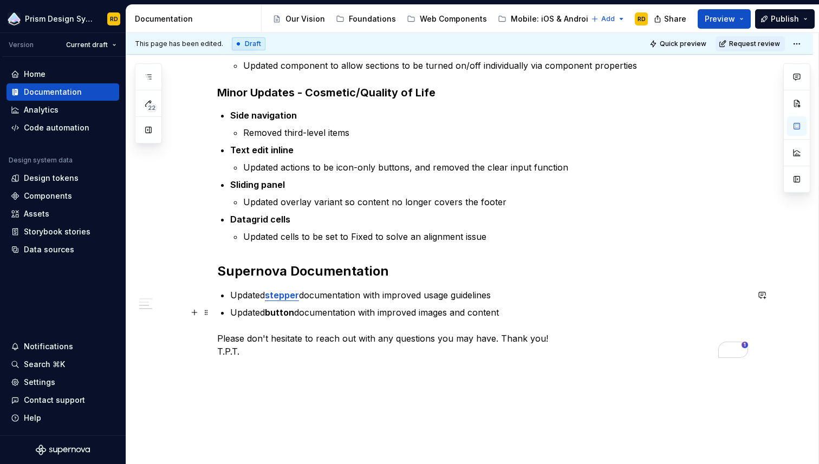
click at [281, 315] on strong "button" at bounding box center [279, 312] width 29 height 11
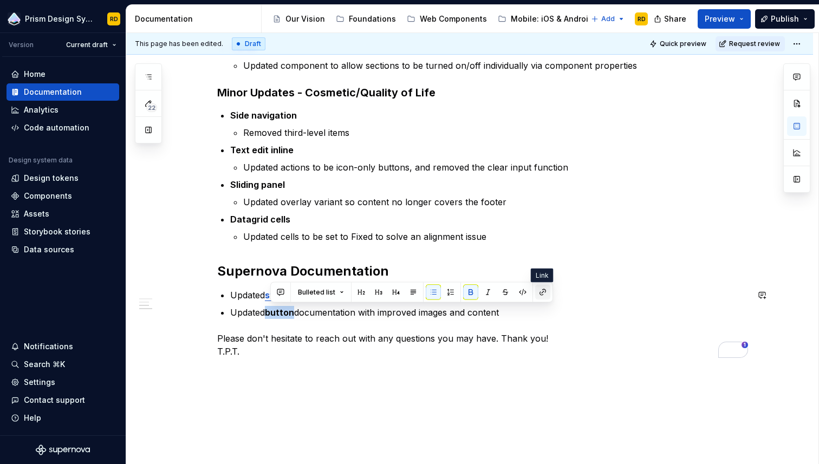
click at [541, 292] on button "button" at bounding box center [542, 292] width 15 height 15
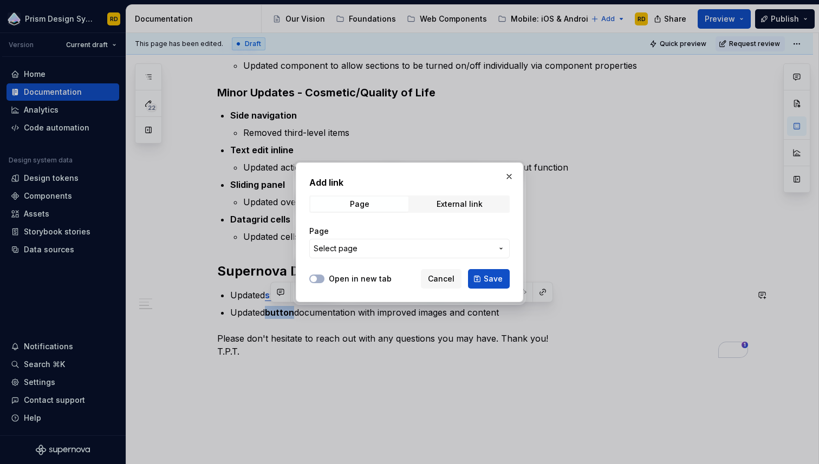
click at [365, 245] on span "Select page" at bounding box center [403, 248] width 179 height 11
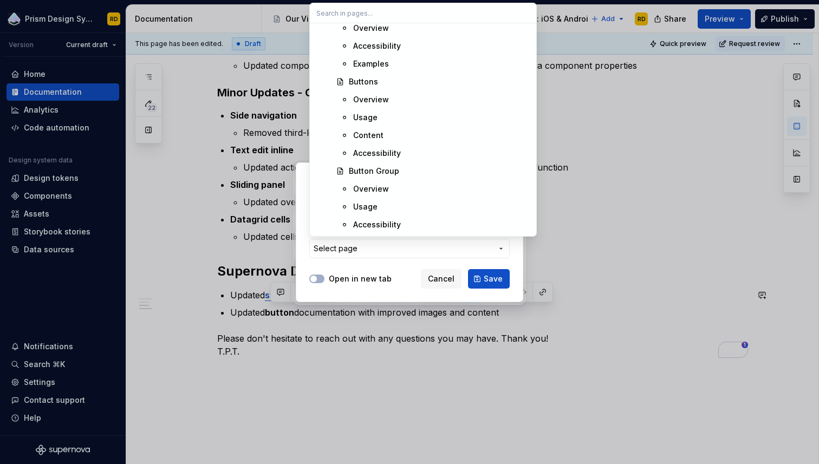
scroll to position [1116, 0]
click at [366, 81] on div "Buttons" at bounding box center [363, 80] width 29 height 11
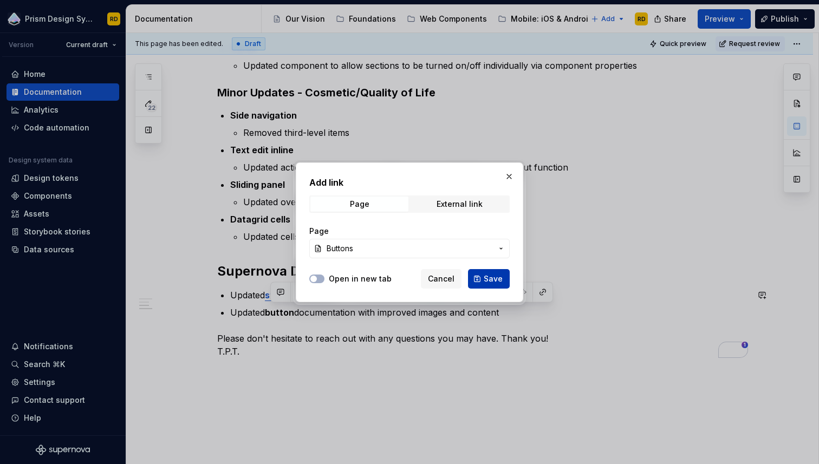
click at [492, 277] on span "Save" at bounding box center [493, 278] width 19 height 11
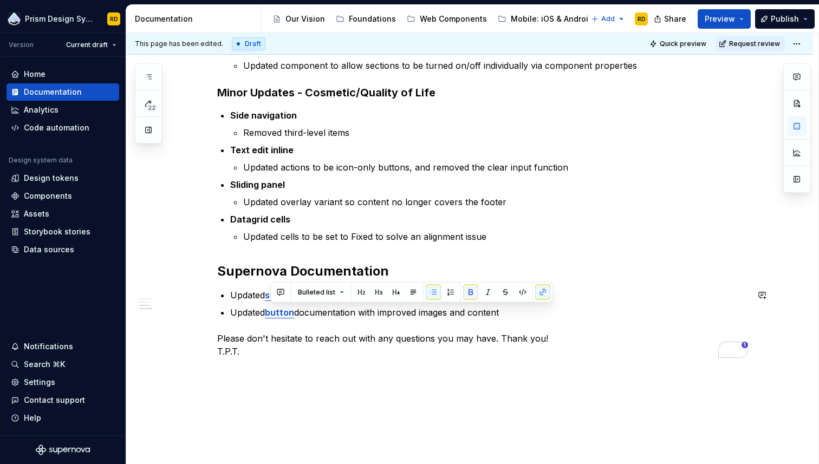
click at [467, 291] on button "button" at bounding box center [470, 292] width 15 height 15
click at [357, 321] on div "Today, we published an update to both the Web Component Library and our Superno…" at bounding box center [482, 152] width 531 height 412
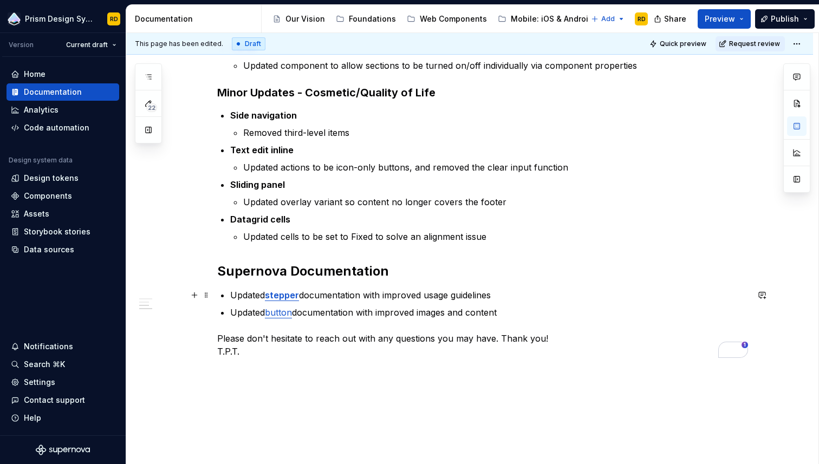
click at [315, 292] on p "Updated stepper documentation with improved usage guidelines" at bounding box center [489, 295] width 518 height 13
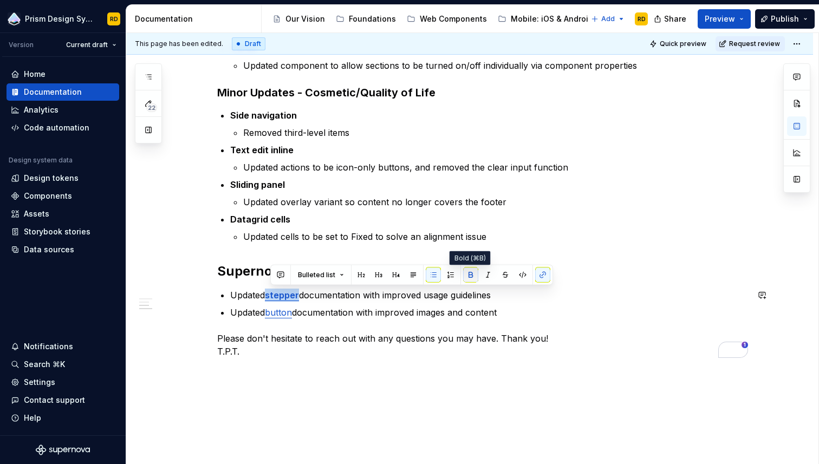
click at [471, 271] on button "button" at bounding box center [470, 275] width 15 height 15
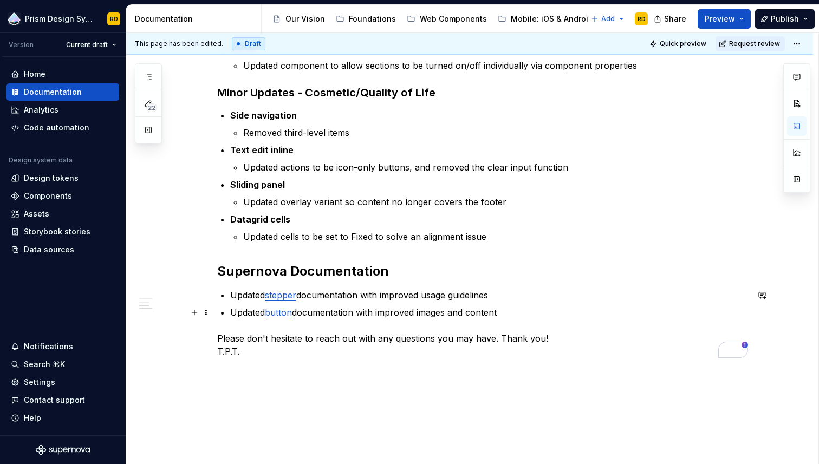
click at [418, 306] on p "Updated button documentation with improved images and content" at bounding box center [489, 312] width 518 height 13
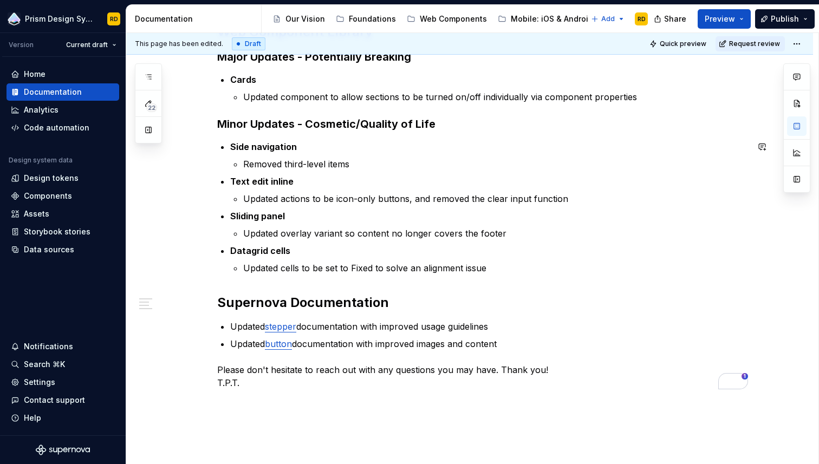
scroll to position [244, 0]
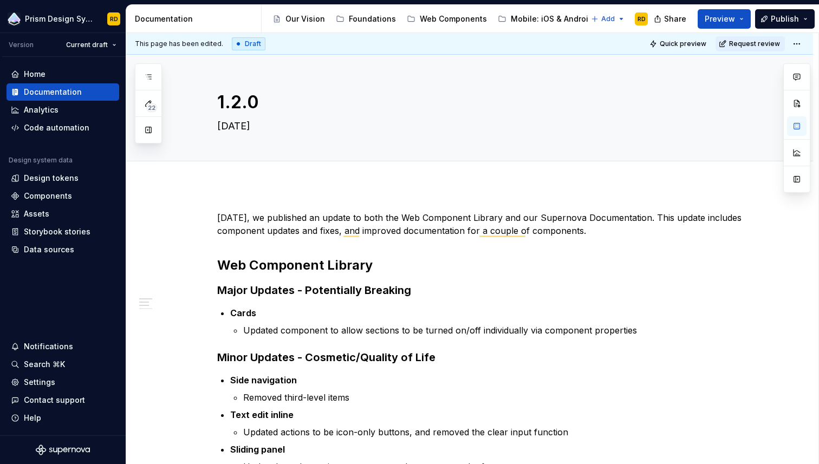
type textarea "*"
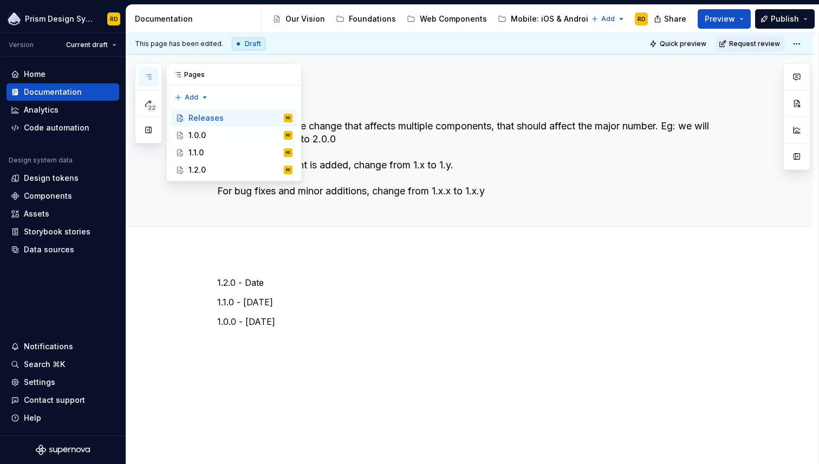
click at [149, 78] on icon "button" at bounding box center [148, 77] width 9 height 9
click at [308, 358] on div "1.2.0 - Date 1.1.0 - [DATE] 1.0.0 - [DATE]" at bounding box center [482, 318] width 531 height 84
click at [253, 283] on p "1.2.0 - Date" at bounding box center [482, 282] width 531 height 13
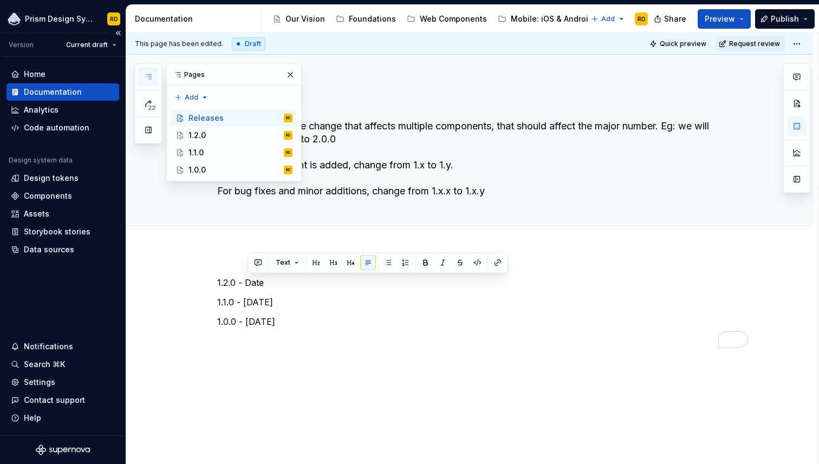
type textarea "*"
